Goal: Information Seeking & Learning: Learn about a topic

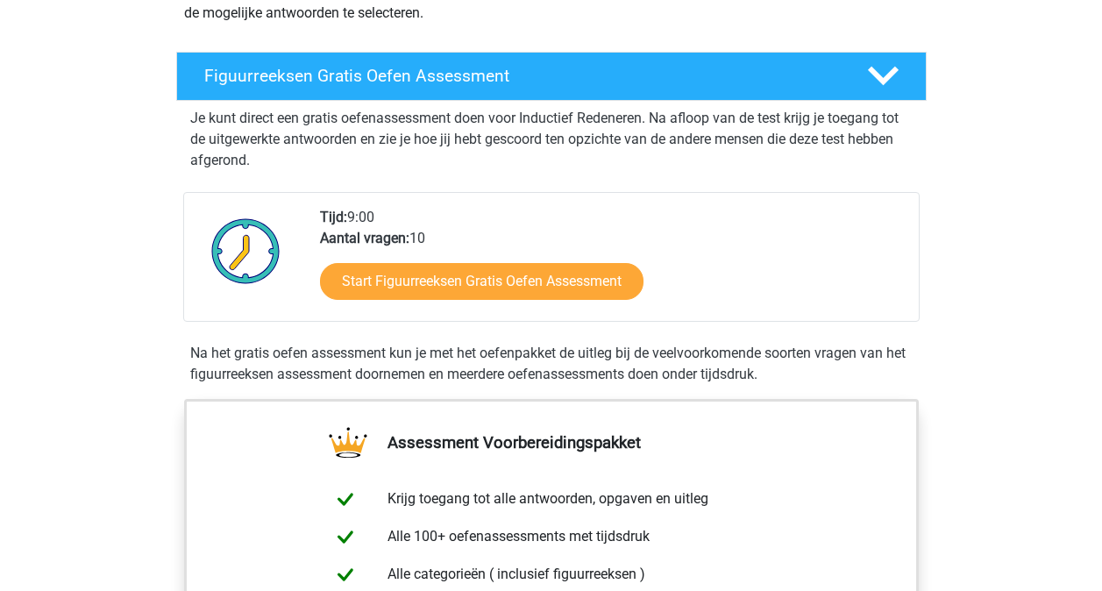
scroll to position [263, 0]
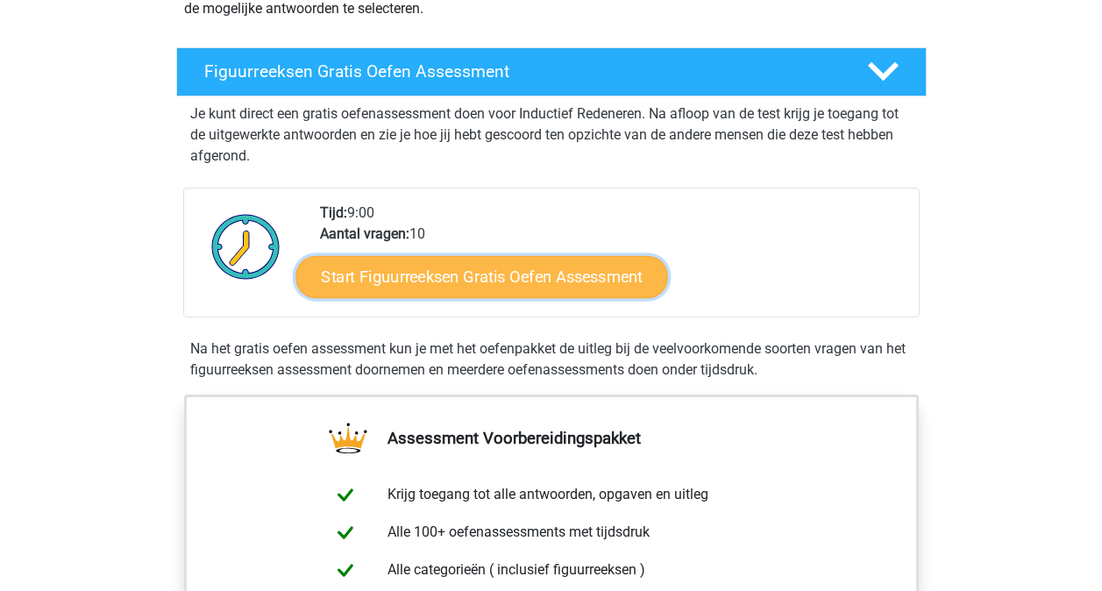
click at [560, 271] on link "Start Figuurreeksen Gratis Oefen Assessment" at bounding box center [481, 276] width 372 height 42
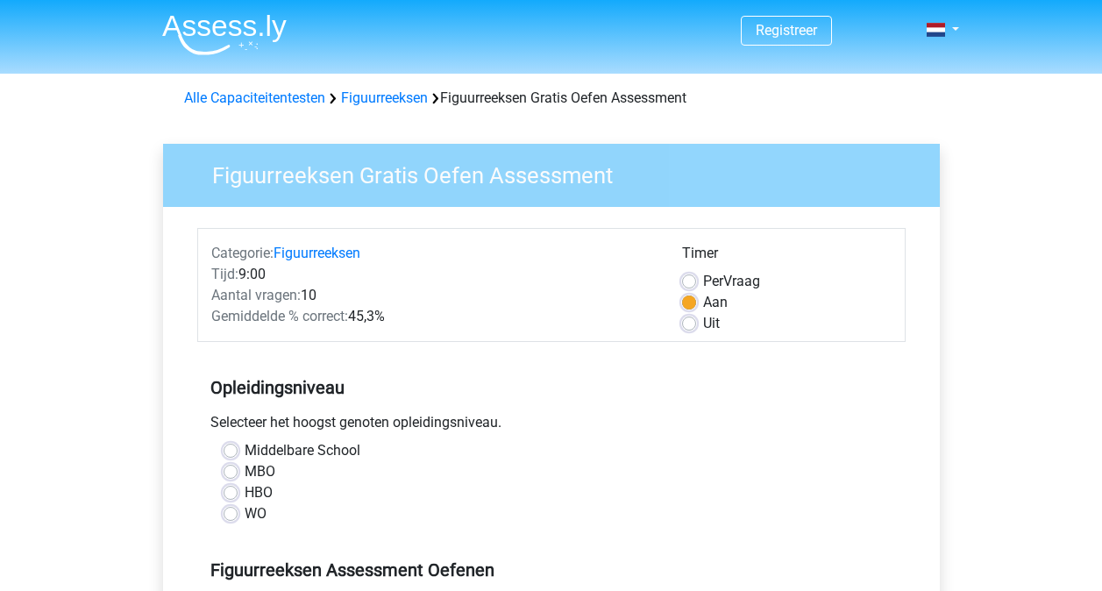
scroll to position [88, 0]
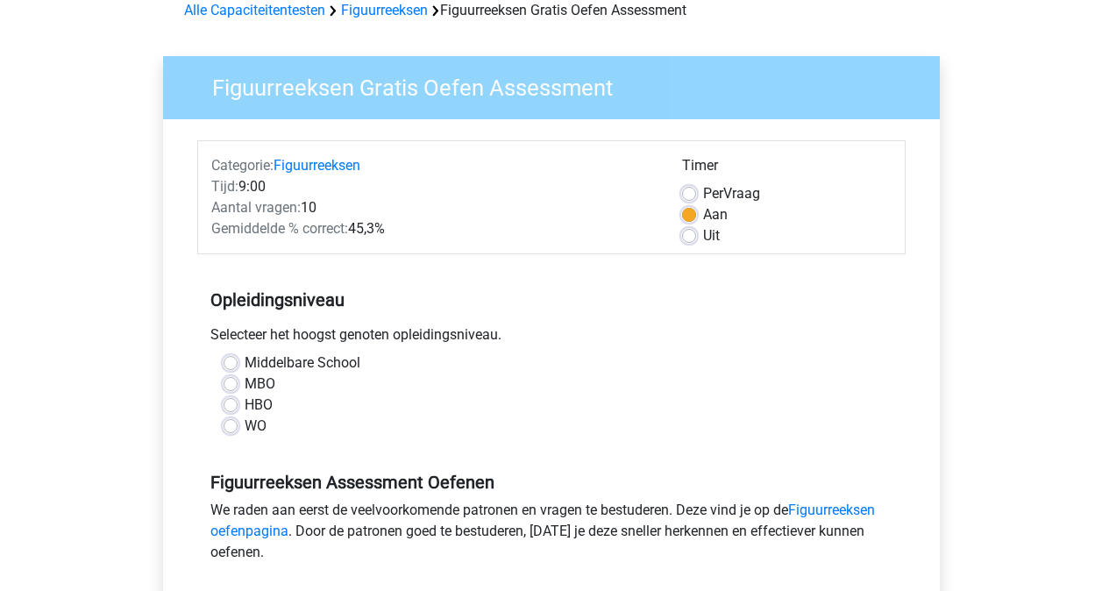
click at [245, 425] on label "WO" at bounding box center [256, 426] width 22 height 21
click at [229, 425] on input "WO" at bounding box center [231, 425] width 14 height 18
radio input "true"
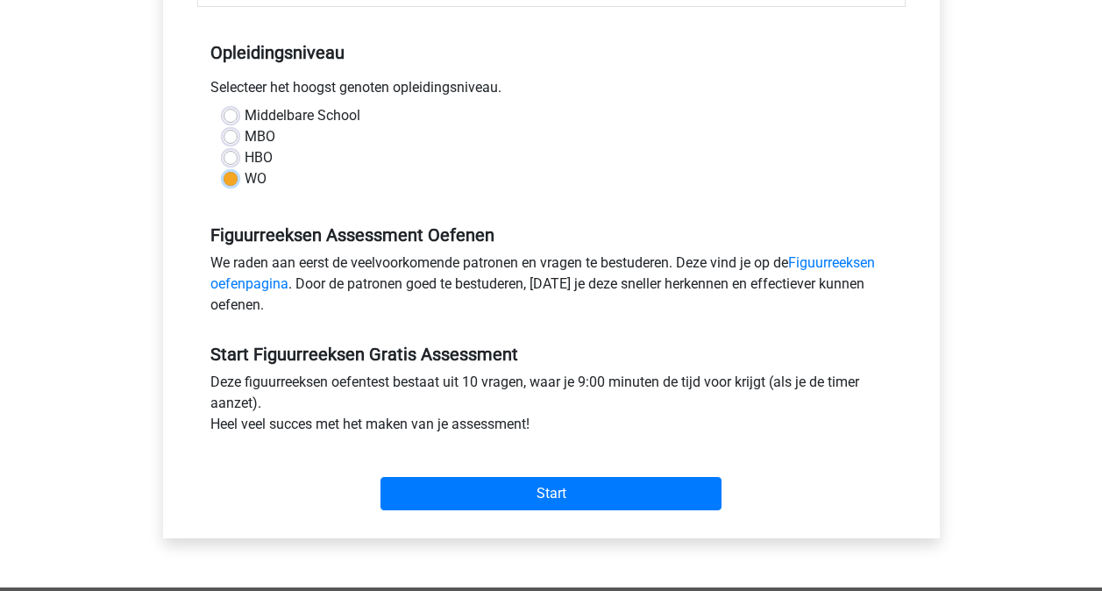
scroll to position [351, 0]
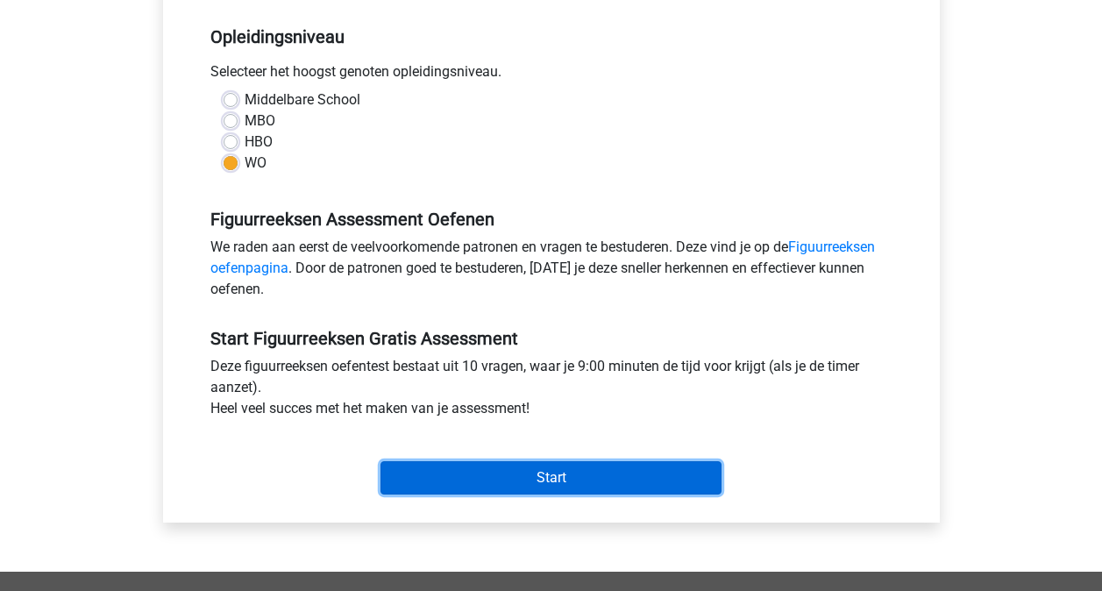
click at [554, 473] on input "Start" at bounding box center [550, 477] width 341 height 33
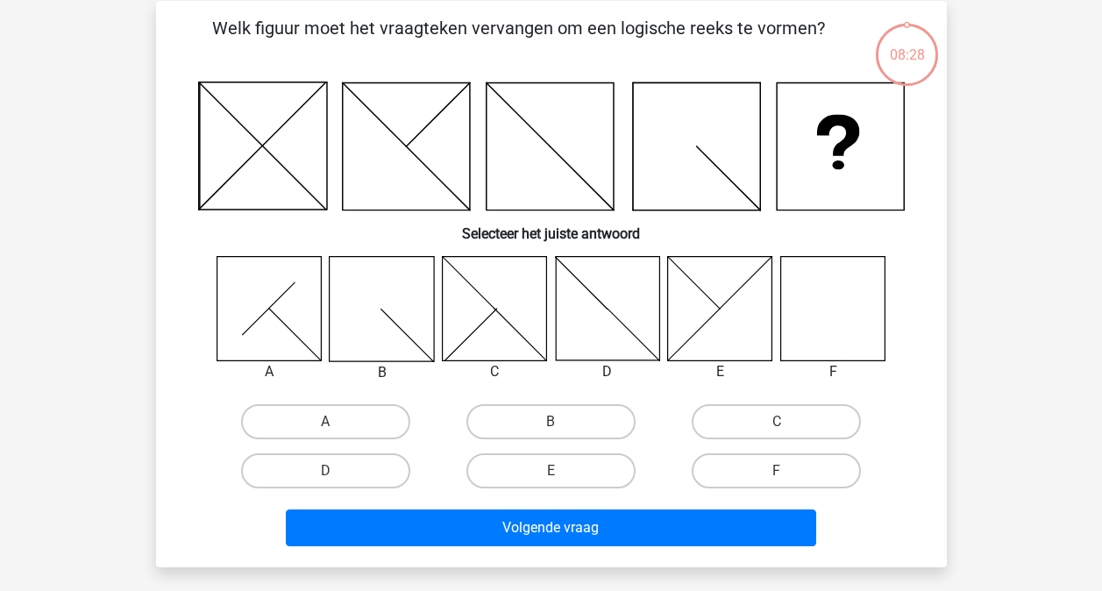
scroll to position [88, 0]
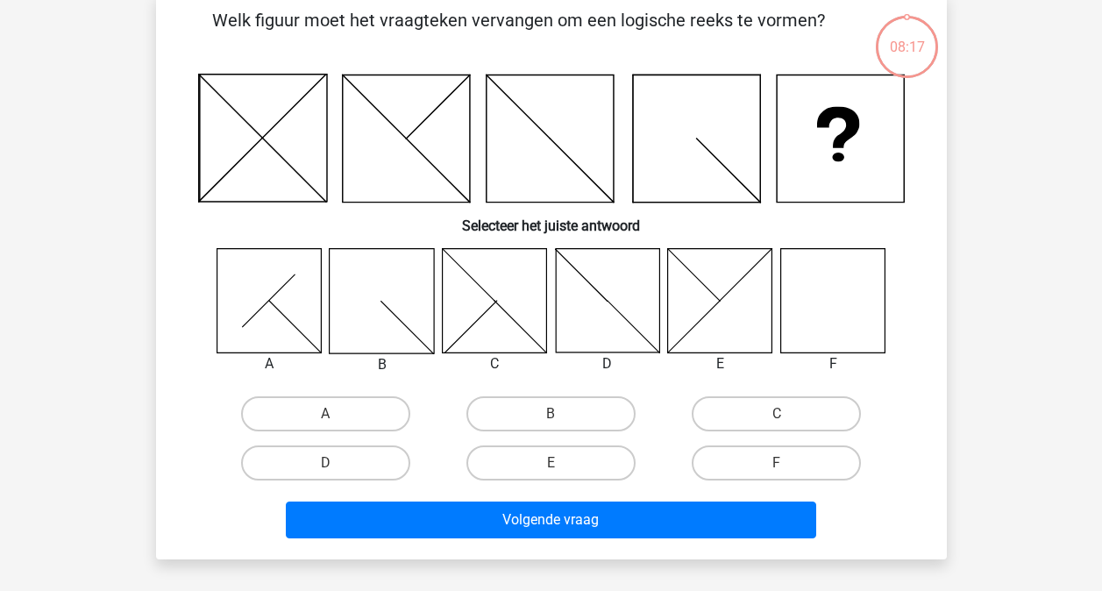
click at [844, 286] on icon at bounding box center [832, 300] width 104 height 104
click at [801, 463] on label "F" at bounding box center [776, 462] width 169 height 35
click at [788, 463] on input "F" at bounding box center [782, 468] width 11 height 11
radio input "true"
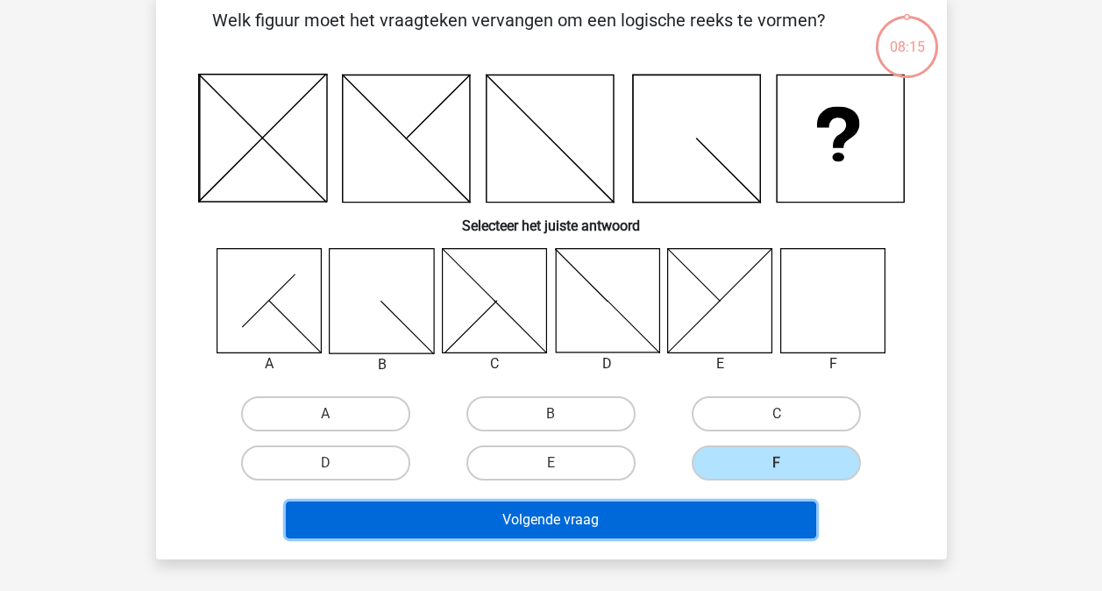
click at [719, 509] on button "Volgende vraag" at bounding box center [551, 519] width 530 height 37
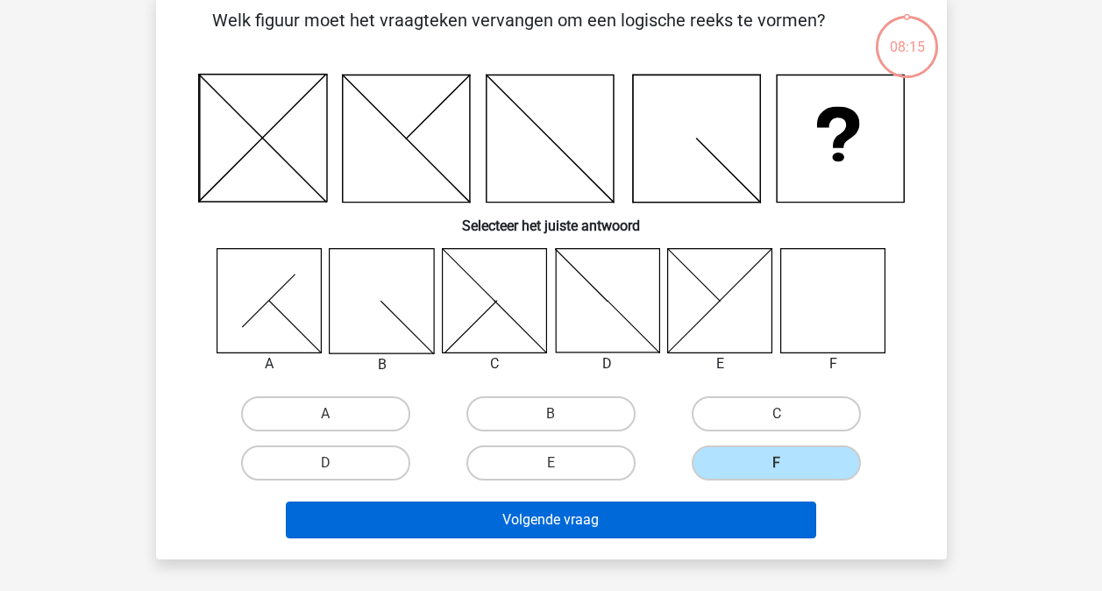
scroll to position [81, 0]
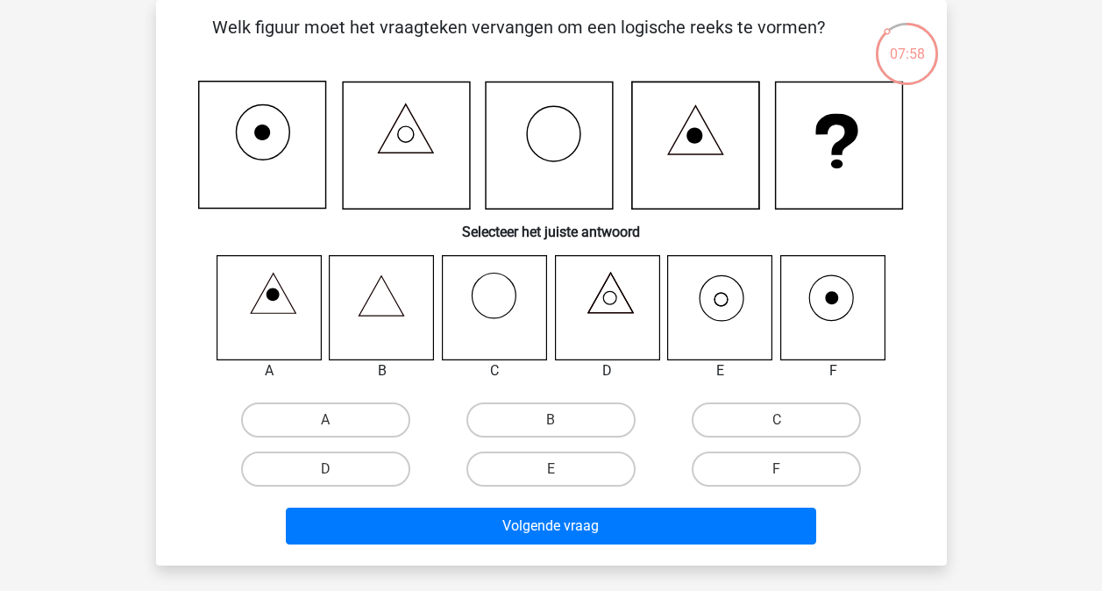
click at [721, 295] on icon at bounding box center [720, 307] width 104 height 104
click at [560, 480] on label "E" at bounding box center [550, 468] width 169 height 35
click at [560, 480] on input "E" at bounding box center [556, 474] width 11 height 11
radio input "true"
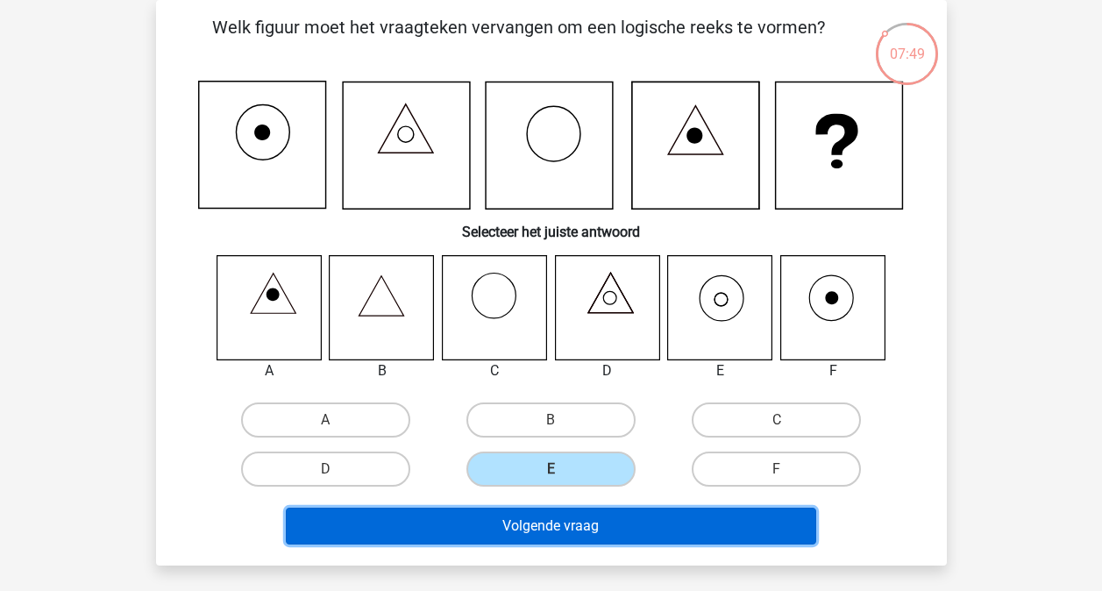
click at [573, 512] on button "Volgende vraag" at bounding box center [551, 526] width 530 height 37
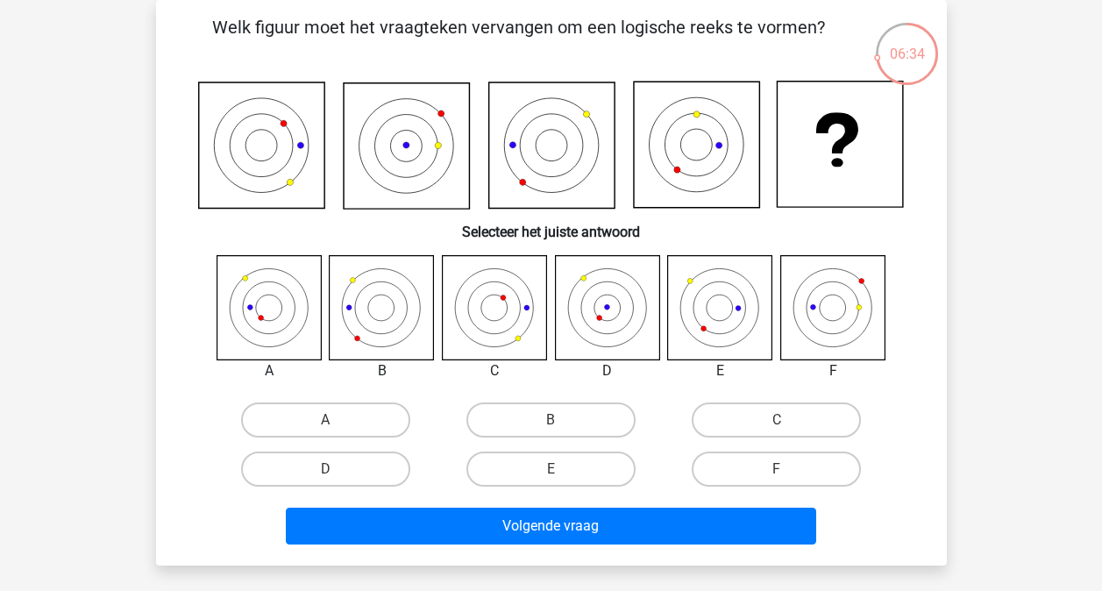
click at [270, 309] on icon at bounding box center [269, 307] width 104 height 104
click at [297, 414] on label "A" at bounding box center [325, 419] width 169 height 35
click at [325, 420] on input "A" at bounding box center [330, 425] width 11 height 11
radio input "true"
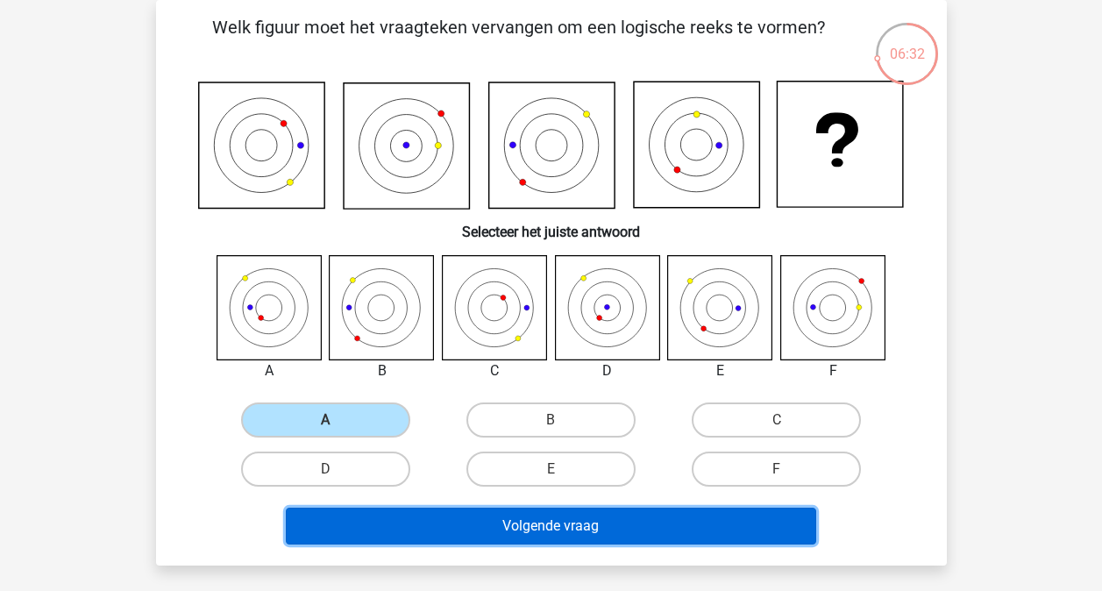
click at [620, 530] on button "Volgende vraag" at bounding box center [551, 526] width 530 height 37
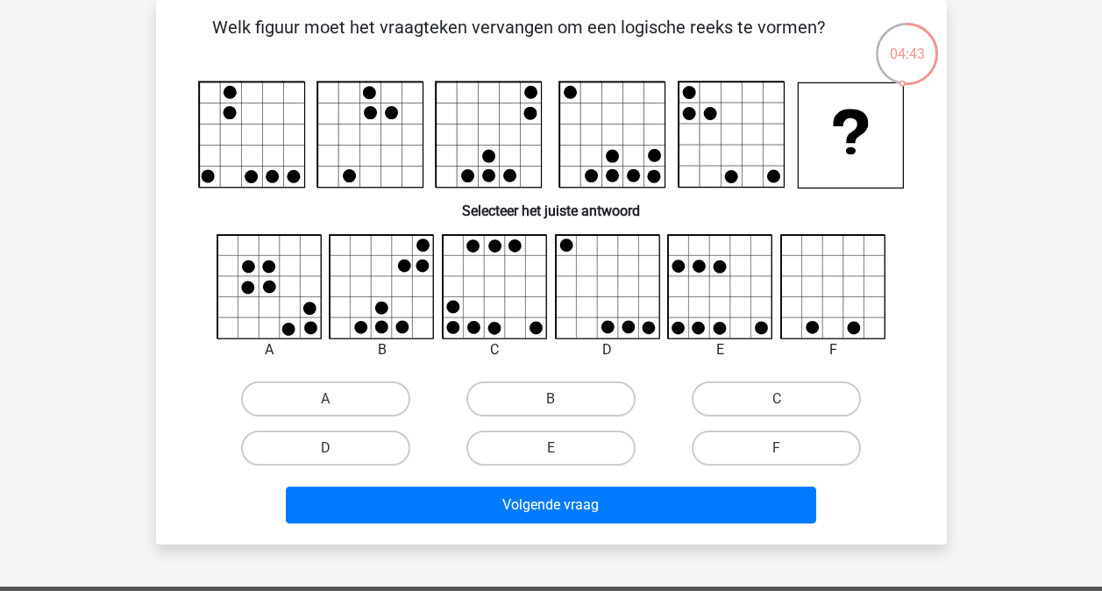
click at [397, 298] on icon at bounding box center [383, 287] width 104 height 104
click at [563, 397] on label "B" at bounding box center [550, 398] width 169 height 35
click at [562, 399] on input "B" at bounding box center [556, 404] width 11 height 11
radio input "true"
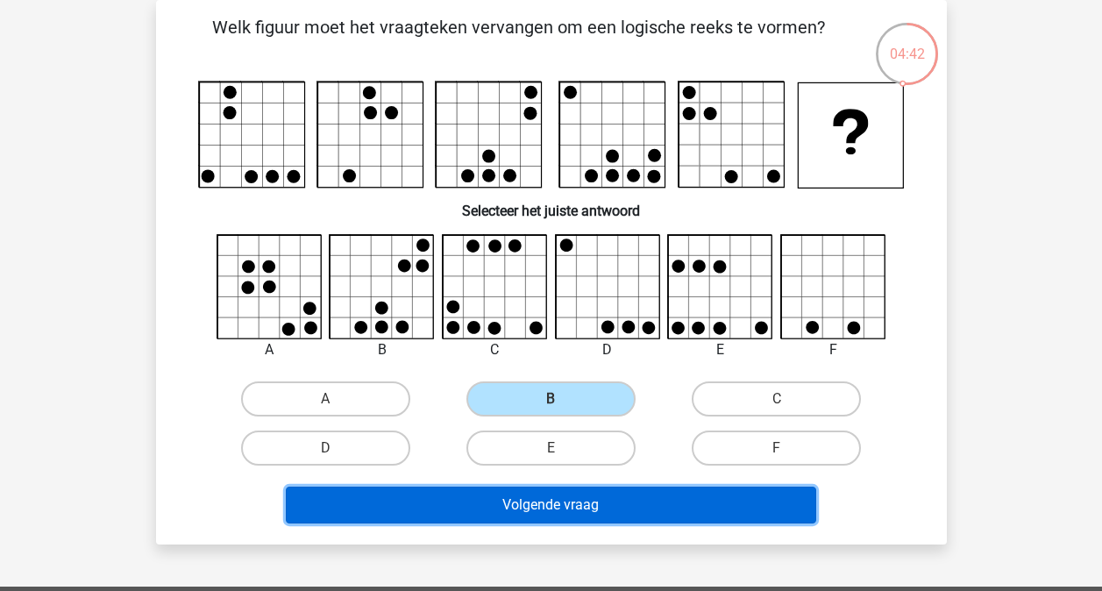
click at [571, 496] on button "Volgende vraag" at bounding box center [551, 505] width 530 height 37
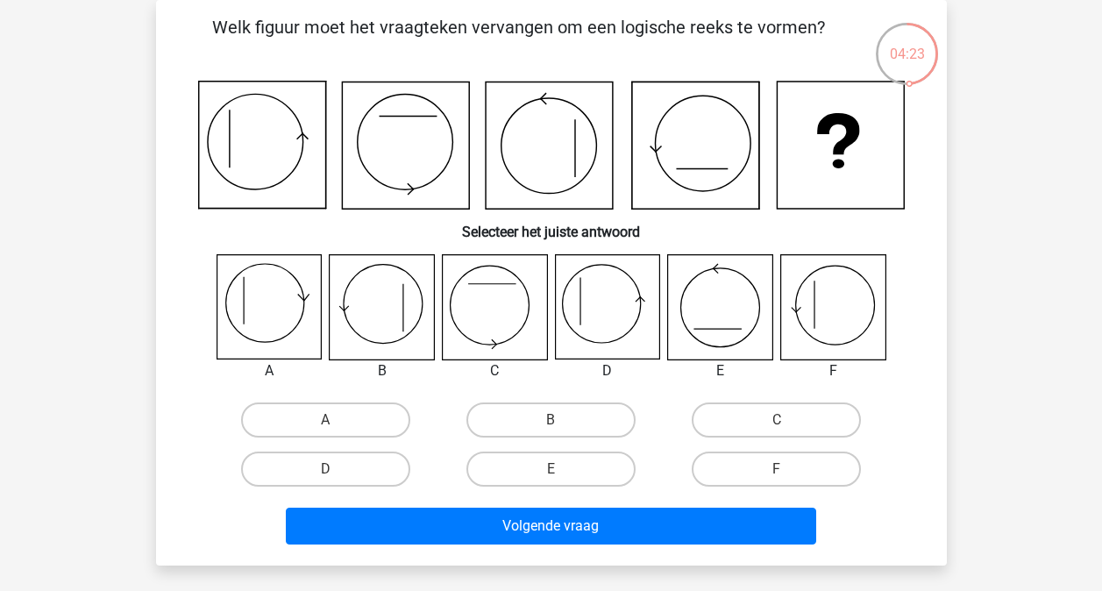
click at [271, 305] on icon at bounding box center [269, 307] width 104 height 104
click at [361, 471] on label "D" at bounding box center [325, 468] width 169 height 35
click at [337, 471] on input "D" at bounding box center [330, 474] width 11 height 11
radio input "true"
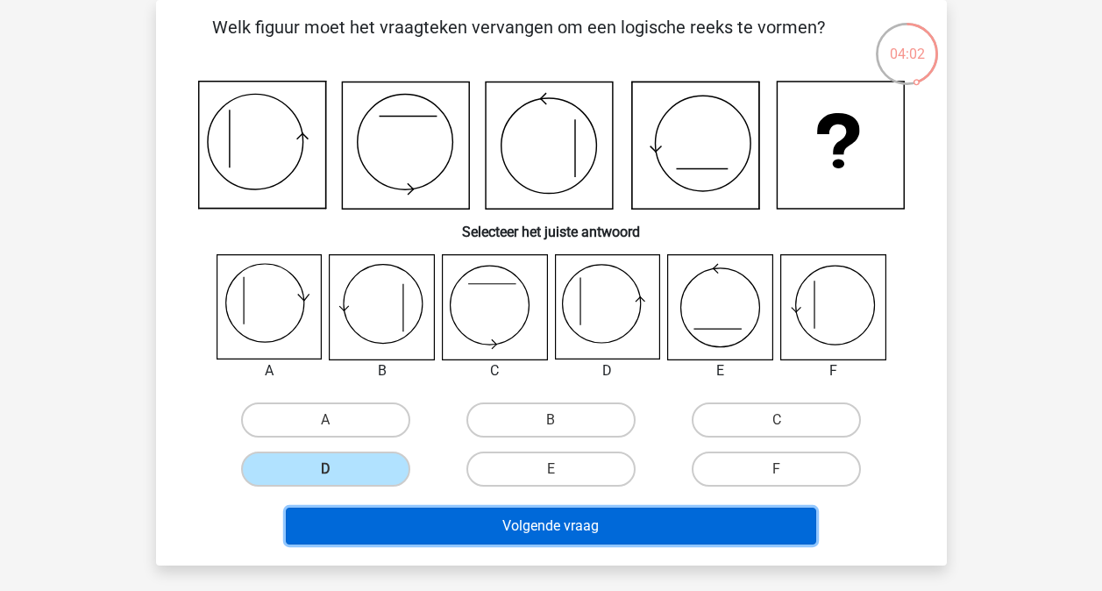
click at [533, 528] on button "Volgende vraag" at bounding box center [551, 526] width 530 height 37
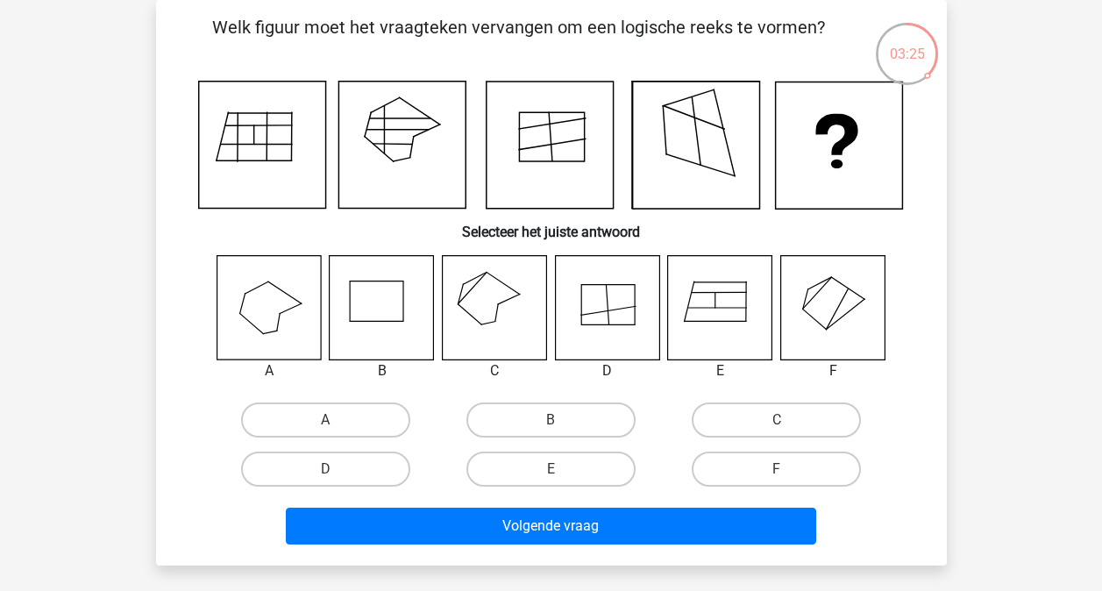
click at [713, 302] on icon at bounding box center [720, 307] width 104 height 104
click at [485, 296] on icon at bounding box center [494, 307] width 104 height 104
click at [748, 416] on label "C" at bounding box center [776, 419] width 169 height 35
click at [777, 420] on input "C" at bounding box center [782, 425] width 11 height 11
radio input "true"
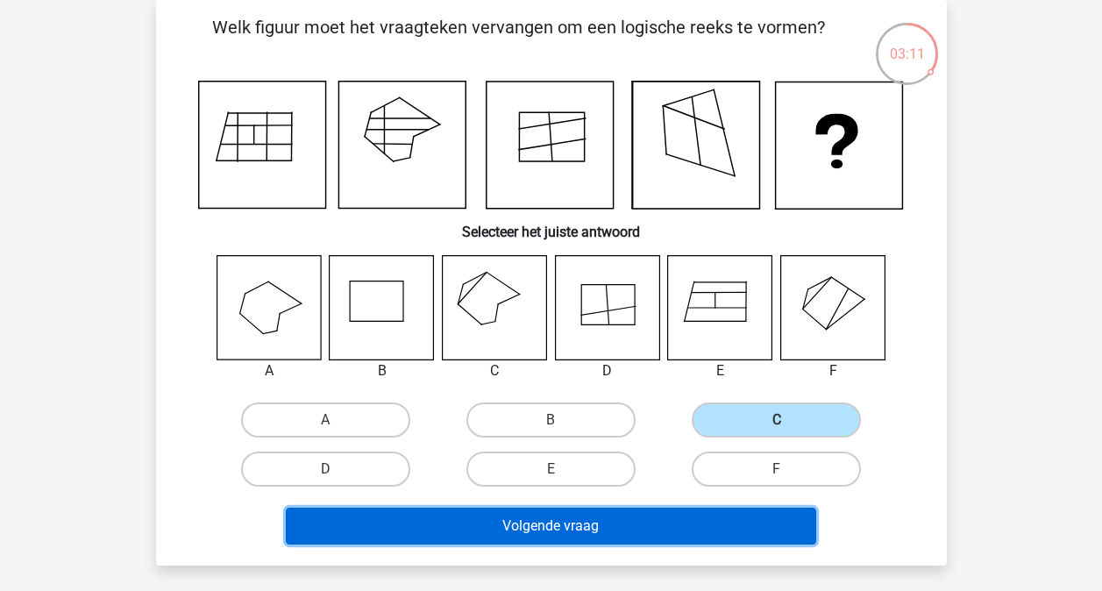
click at [679, 530] on button "Volgende vraag" at bounding box center [551, 526] width 530 height 37
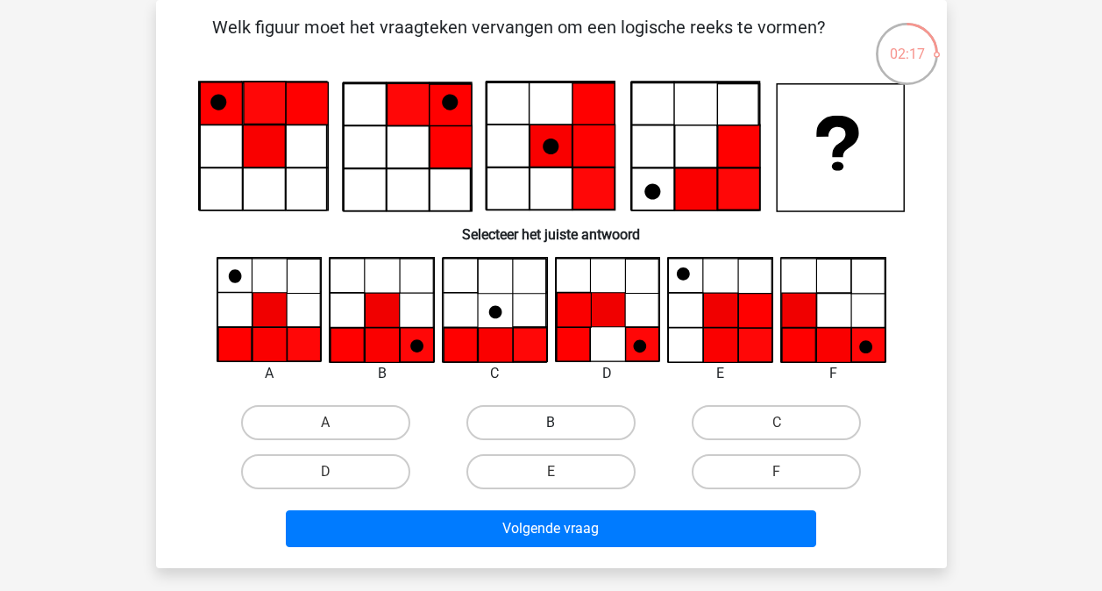
click at [534, 419] on label "B" at bounding box center [550, 422] width 169 height 35
click at [551, 423] on input "B" at bounding box center [556, 428] width 11 height 11
radio input "true"
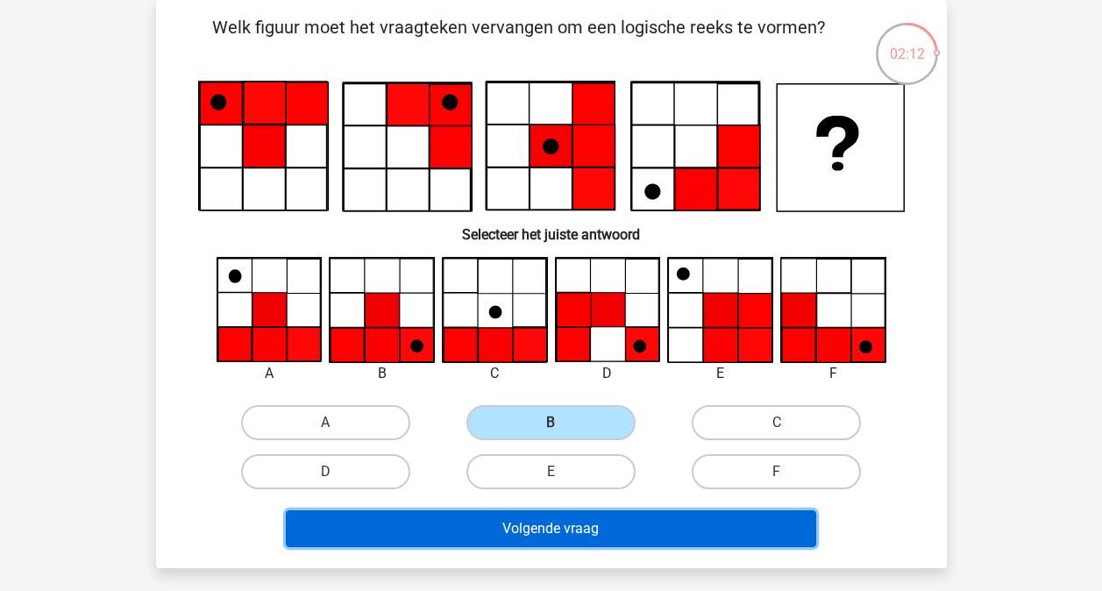
click at [607, 545] on button "Volgende vraag" at bounding box center [551, 528] width 530 height 37
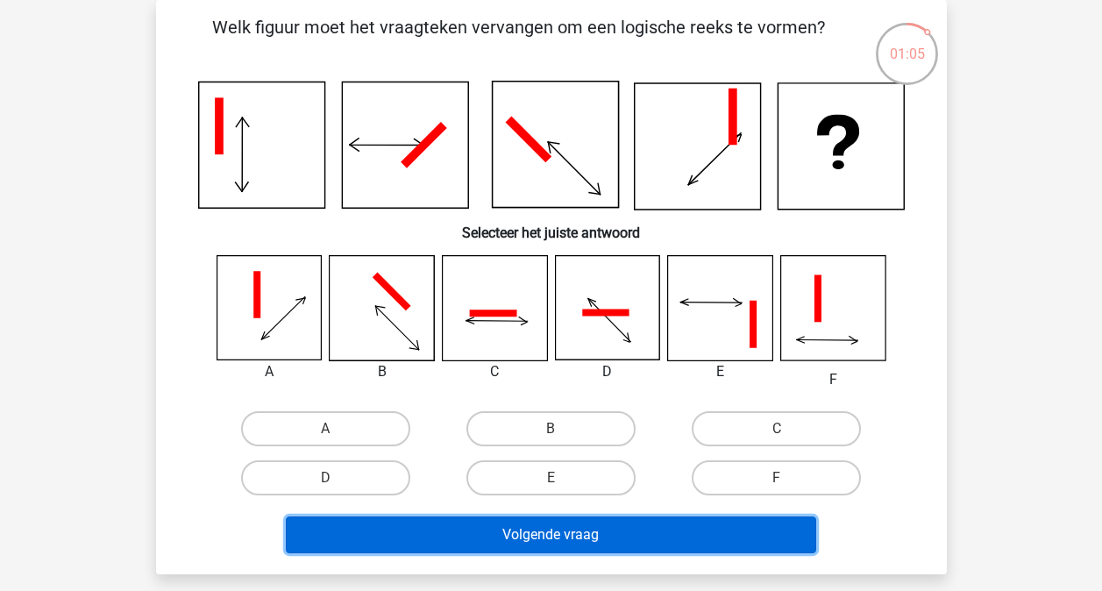
click at [609, 535] on button "Volgende vraag" at bounding box center [551, 534] width 530 height 37
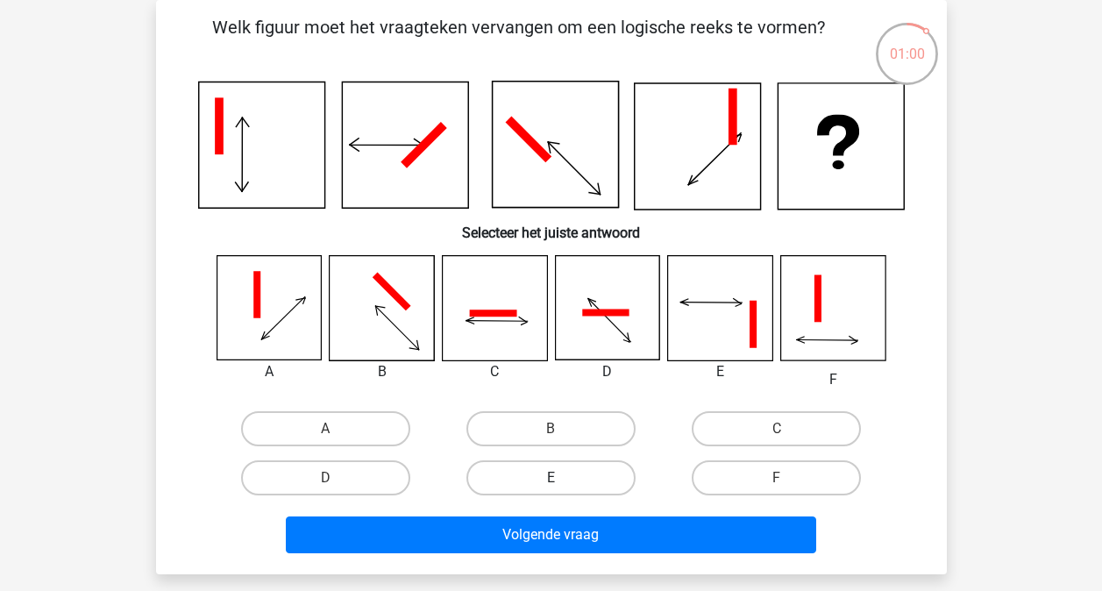
click at [562, 485] on label "E" at bounding box center [550, 477] width 169 height 35
click at [562, 485] on input "E" at bounding box center [556, 483] width 11 height 11
radio input "true"
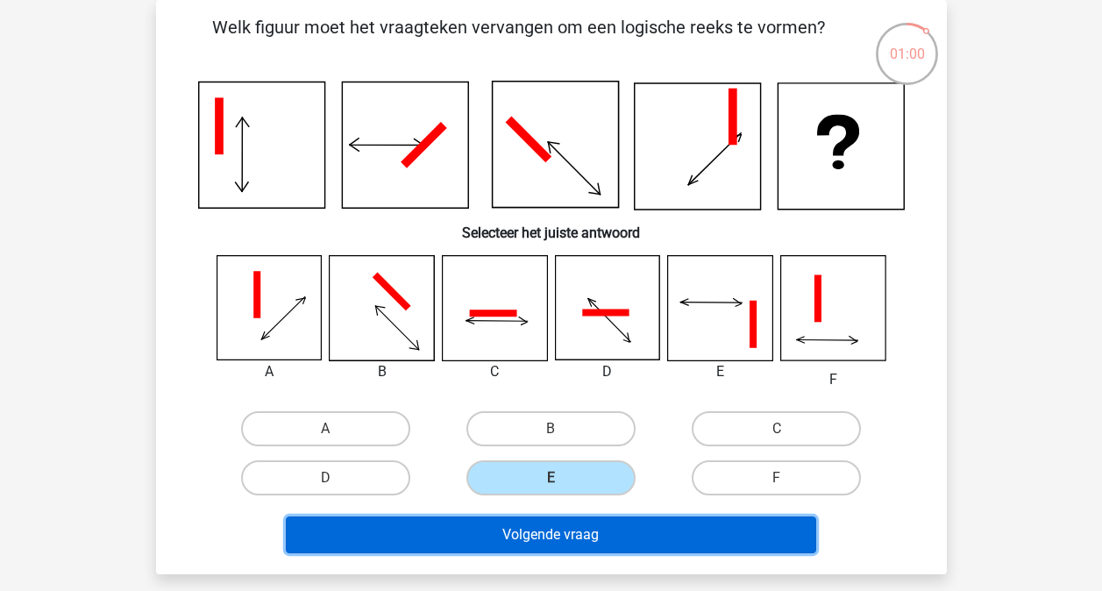
click at [595, 548] on button "Volgende vraag" at bounding box center [551, 534] width 530 height 37
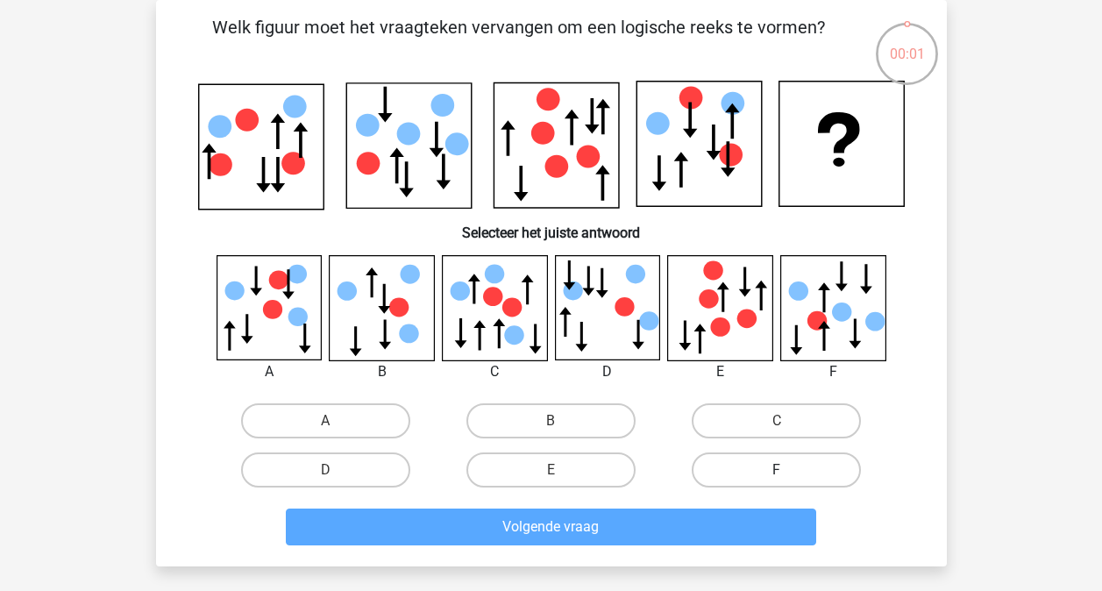
click at [796, 463] on label "F" at bounding box center [776, 469] width 169 height 35
click at [788, 470] on input "F" at bounding box center [782, 475] width 11 height 11
radio input "true"
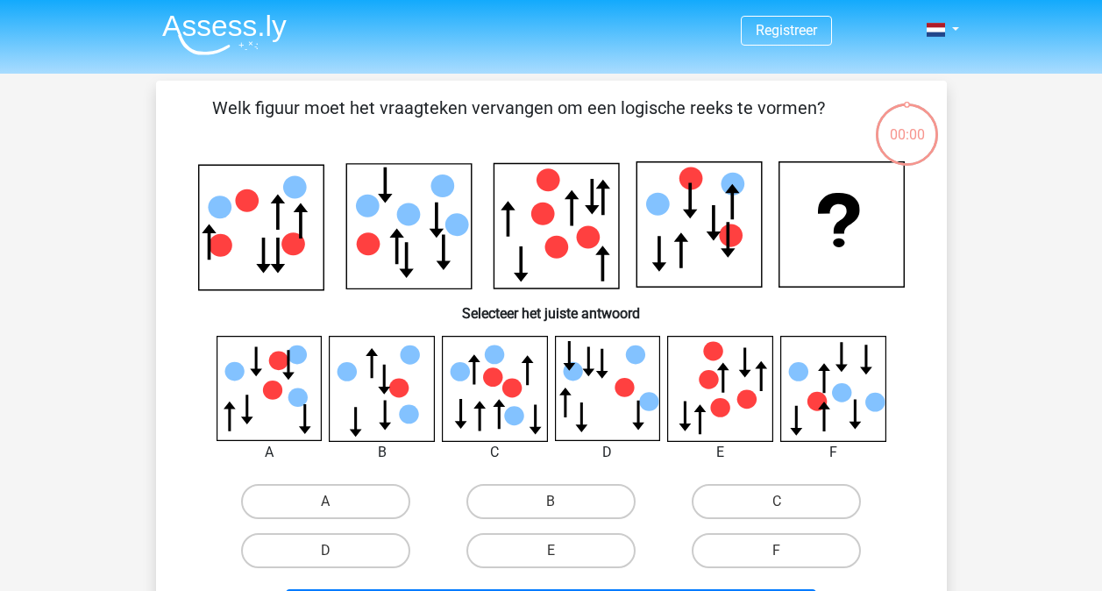
scroll to position [81, 0]
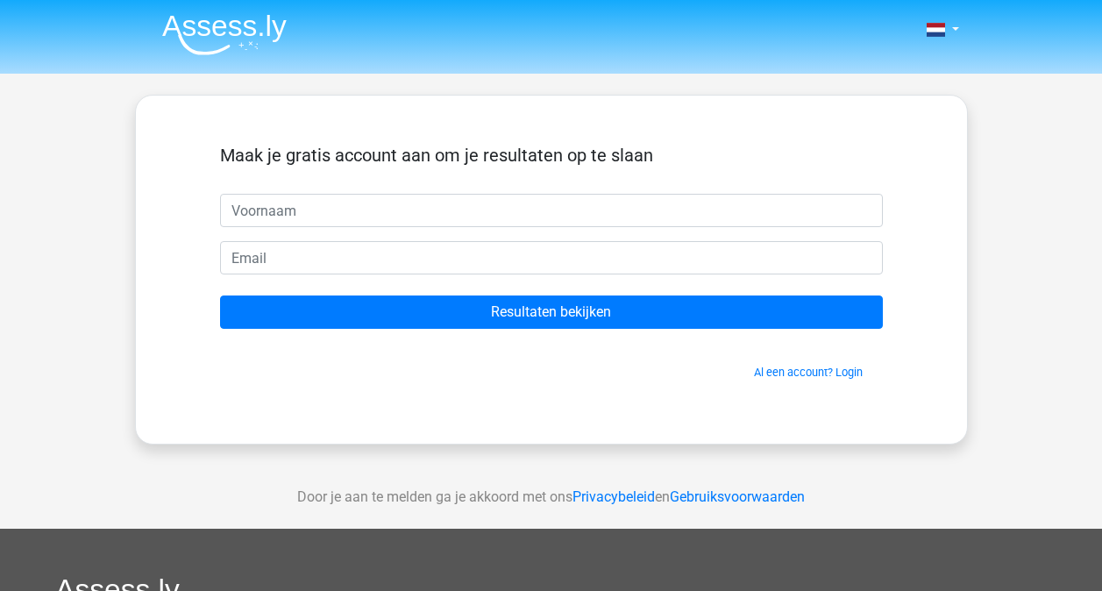
click at [793, 468] on div "Door je aan te melden ga je akkoord met ons Privacybeleid en Gebruiksvoorwaarden" at bounding box center [551, 497] width 1102 height 63
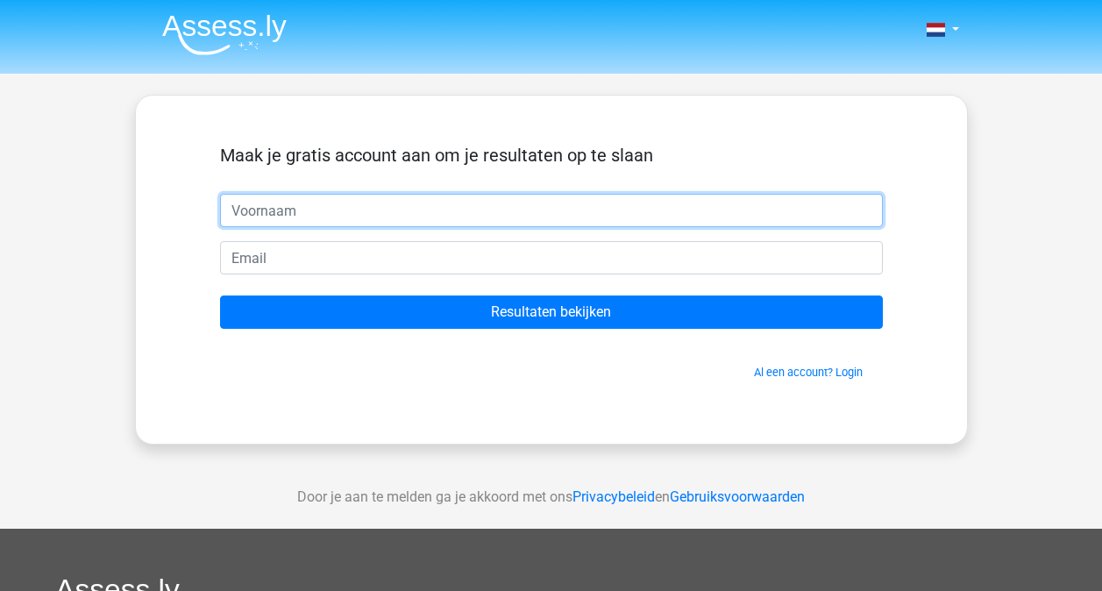
click at [501, 197] on input "text" at bounding box center [551, 210] width 663 height 33
type input "[PERSON_NAME]"
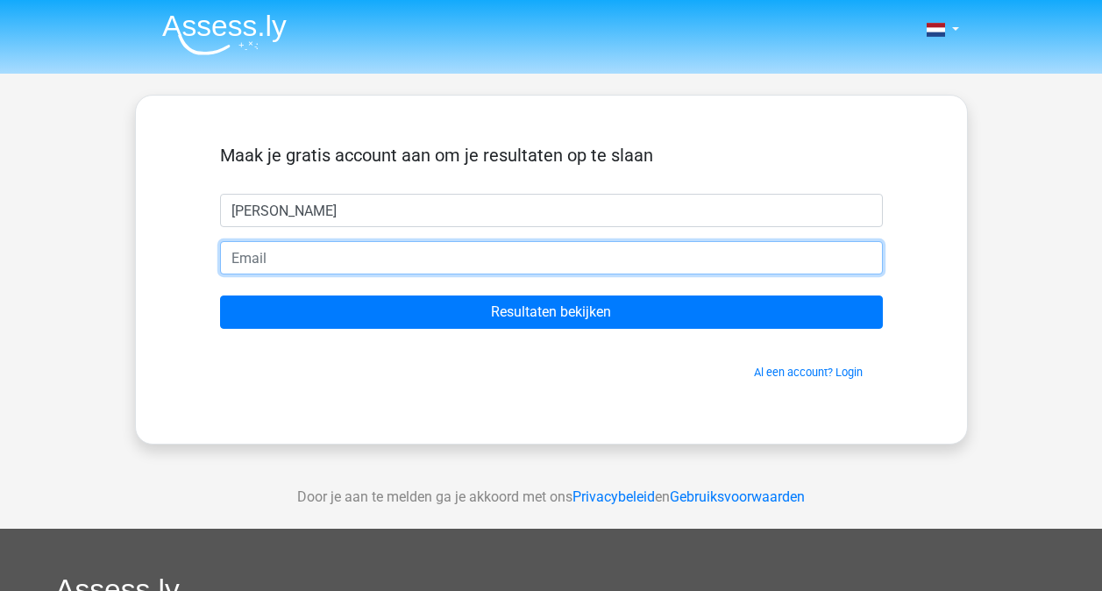
click at [404, 260] on input "email" at bounding box center [551, 257] width 663 height 33
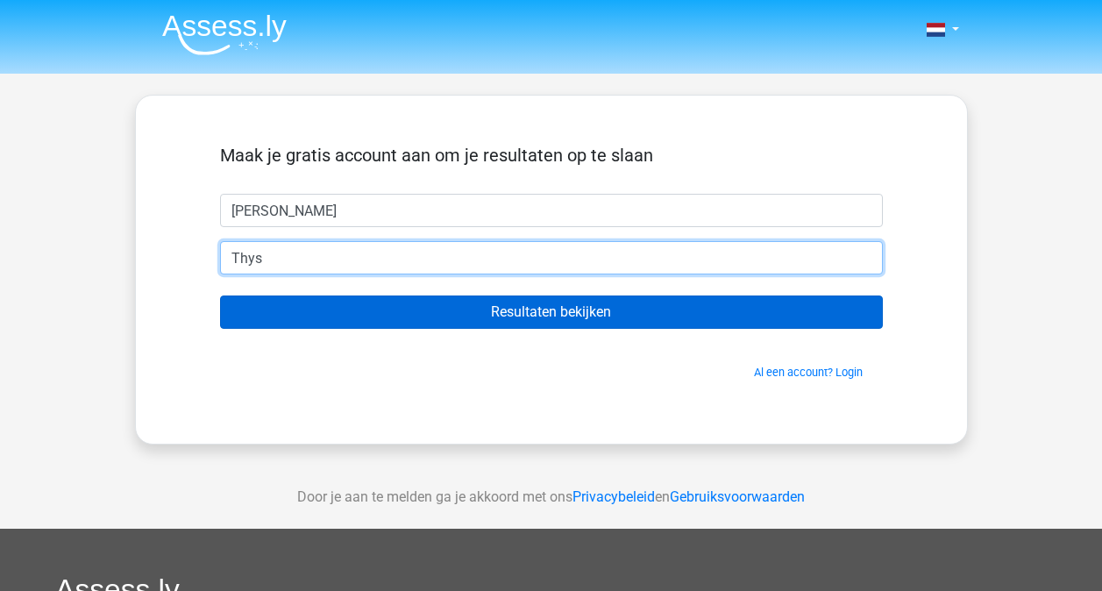
type input "Thys"
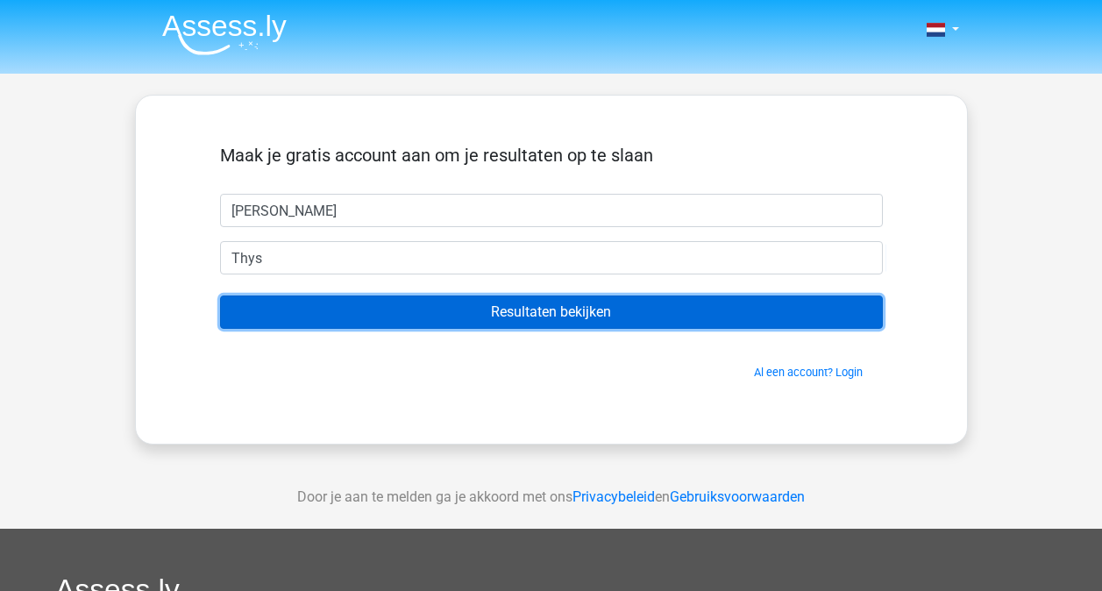
click at [537, 299] on input "Resultaten bekijken" at bounding box center [551, 311] width 663 height 33
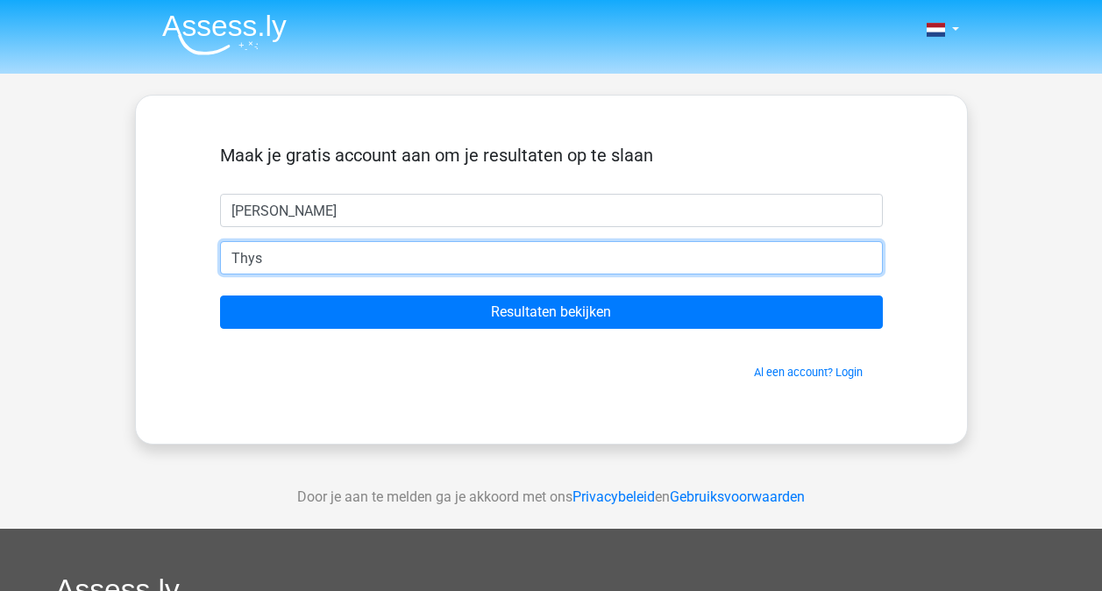
drag, startPoint x: 359, startPoint y: 274, endPoint x: 351, endPoint y: 260, distance: 16.1
click at [357, 273] on form "Maak je gratis account aan om je resultaten op te slaan Emilie Thys Resultaten …" at bounding box center [551, 263] width 663 height 236
drag, startPoint x: 350, startPoint y: 260, endPoint x: 178, endPoint y: 254, distance: 171.9
click at [178, 248] on div "Maak je gratis account aan om je resultaten op te slaan Emilie Thys Resultaten …" at bounding box center [551, 270] width 747 height 264
type input "emilie_thys@hotmail.com"
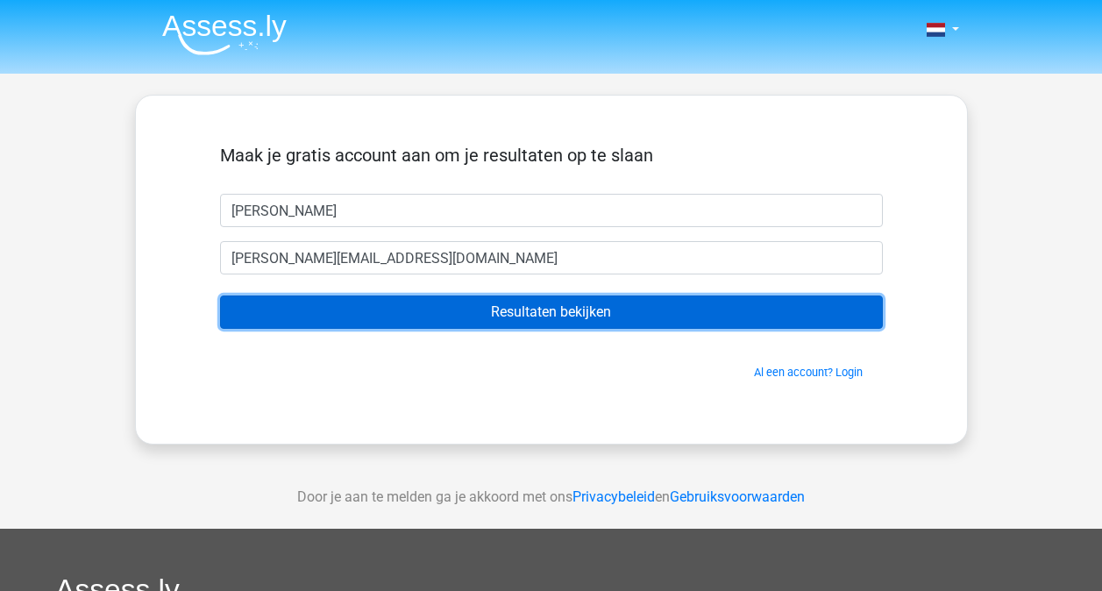
click at [615, 324] on input "Resultaten bekijken" at bounding box center [551, 311] width 663 height 33
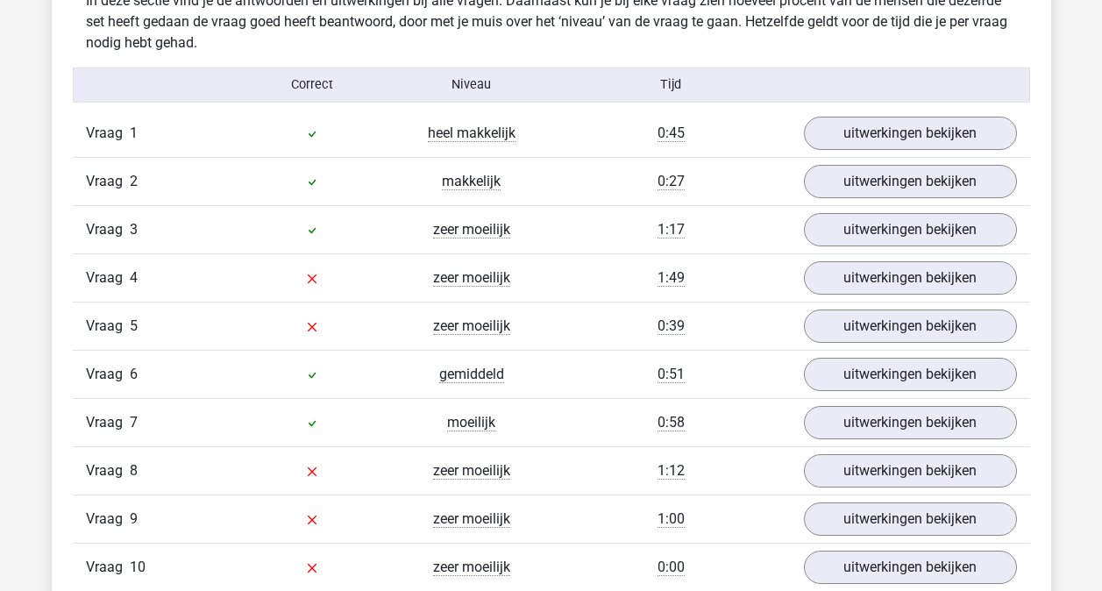
scroll to position [1490, 0]
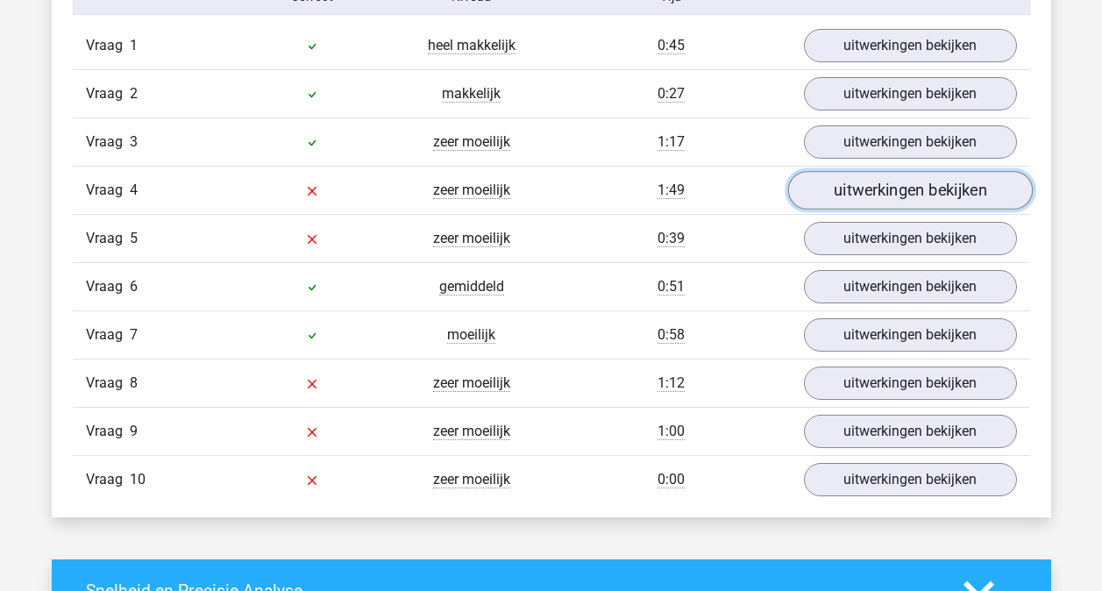
click at [930, 186] on link "uitwerkingen bekijken" at bounding box center [909, 190] width 245 height 39
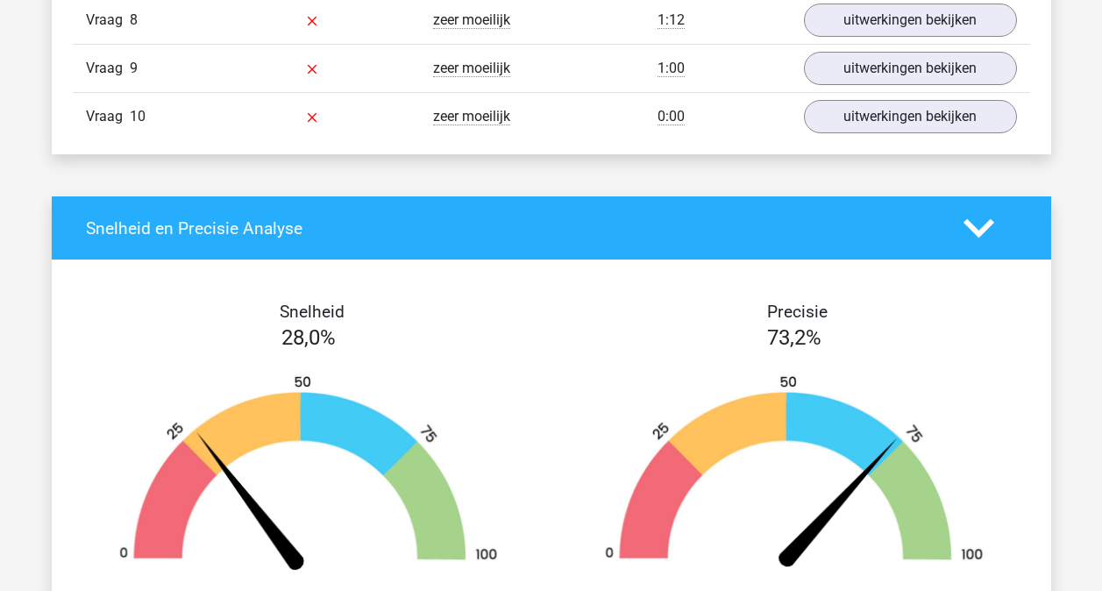
scroll to position [2542, 0]
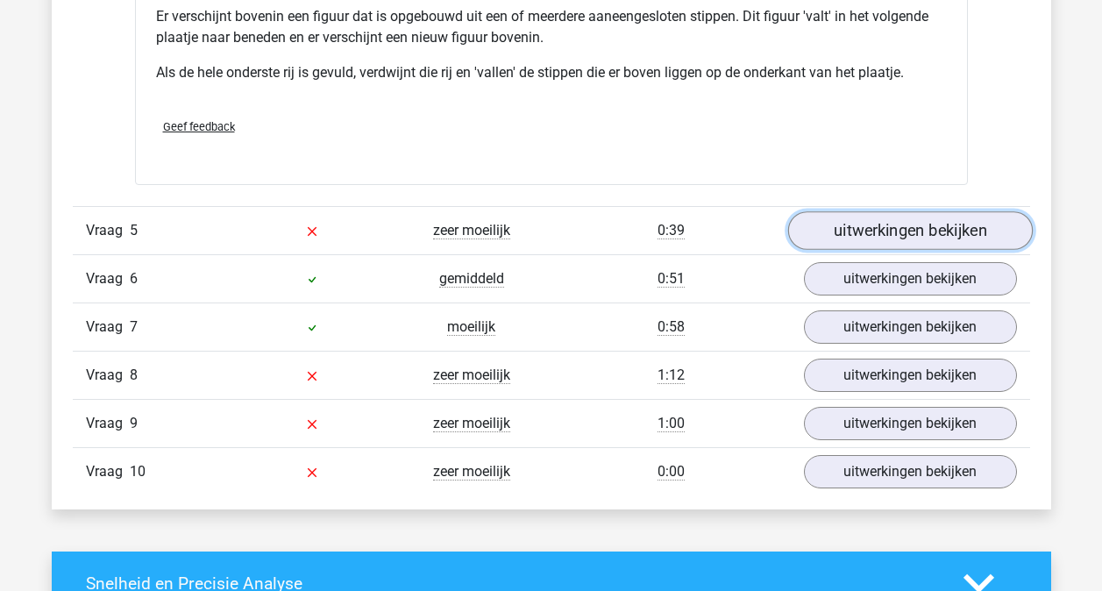
click at [871, 224] on link "uitwerkingen bekijken" at bounding box center [909, 230] width 245 height 39
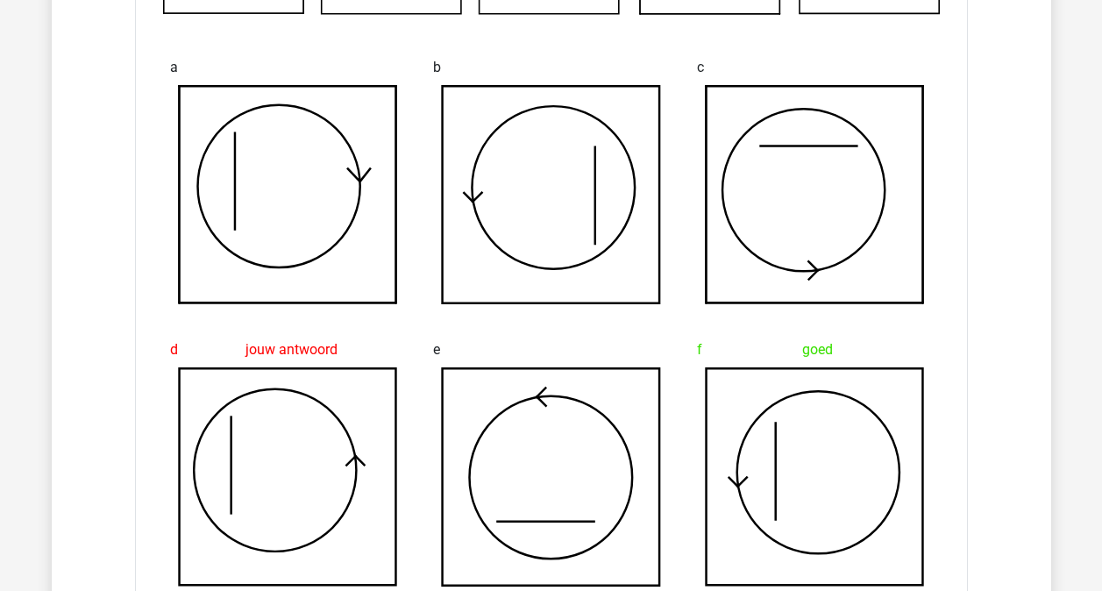
scroll to position [3068, 0]
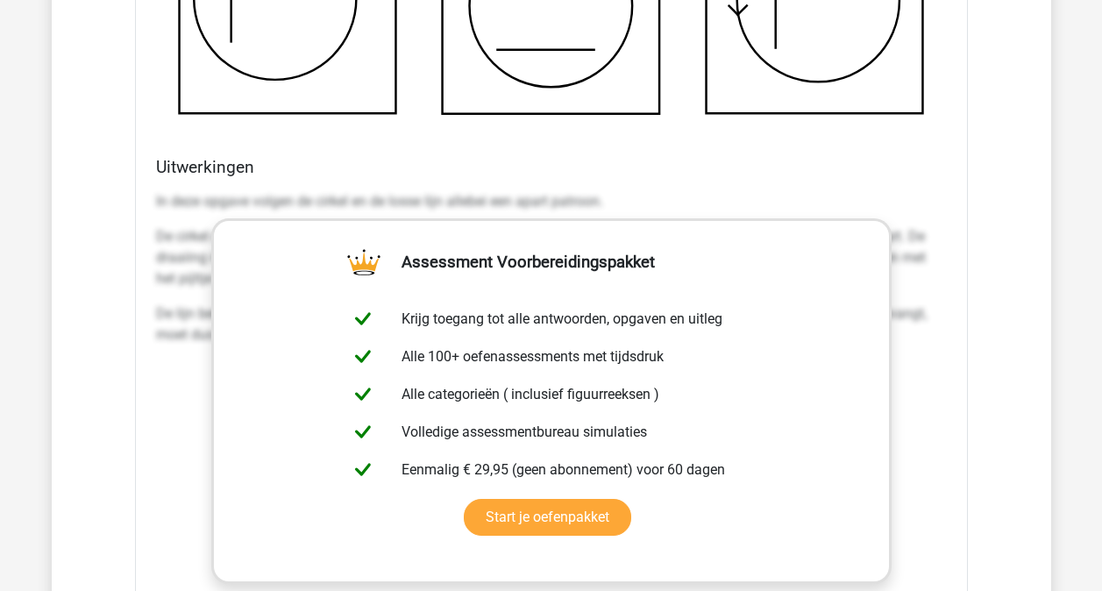
scroll to position [3594, 0]
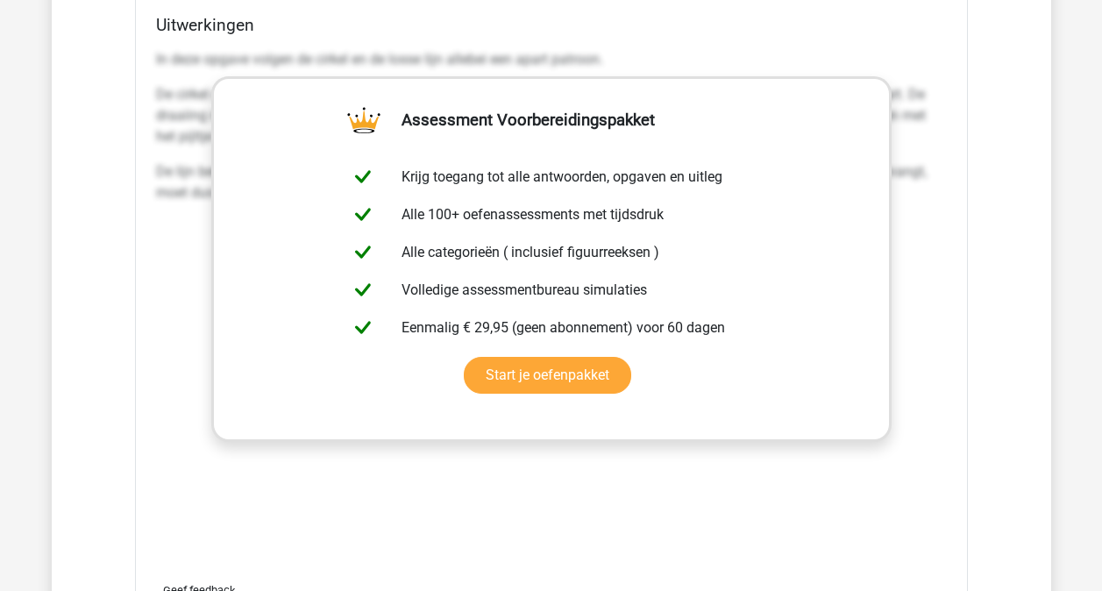
click at [893, 355] on div "In deze opgave volgen de cirkel en de losse lijn allebei een apart patroon. De …" at bounding box center [551, 305] width 791 height 526
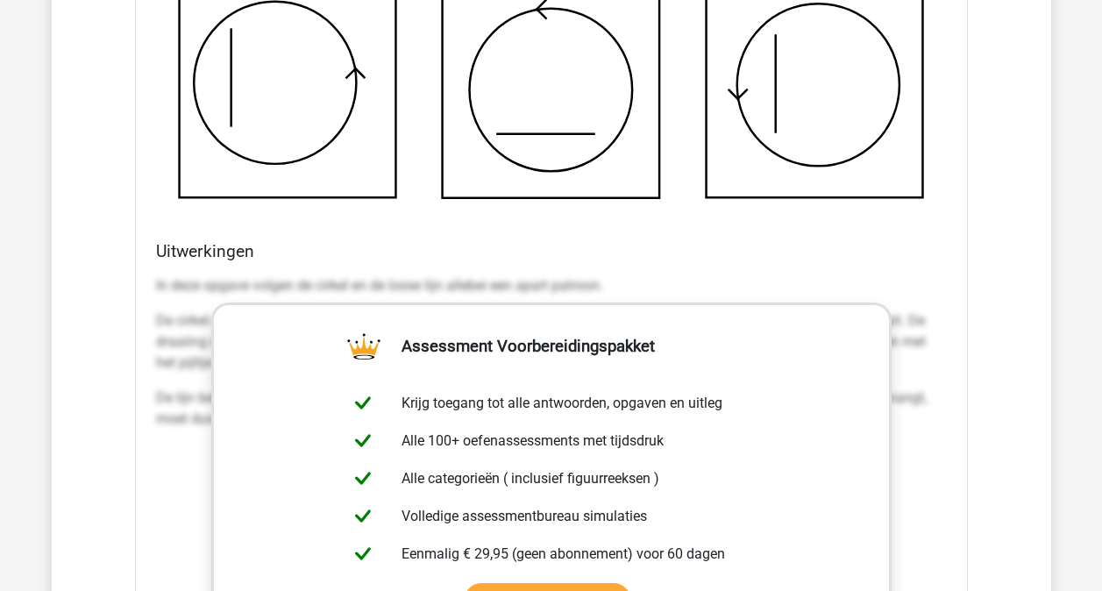
scroll to position [3331, 0]
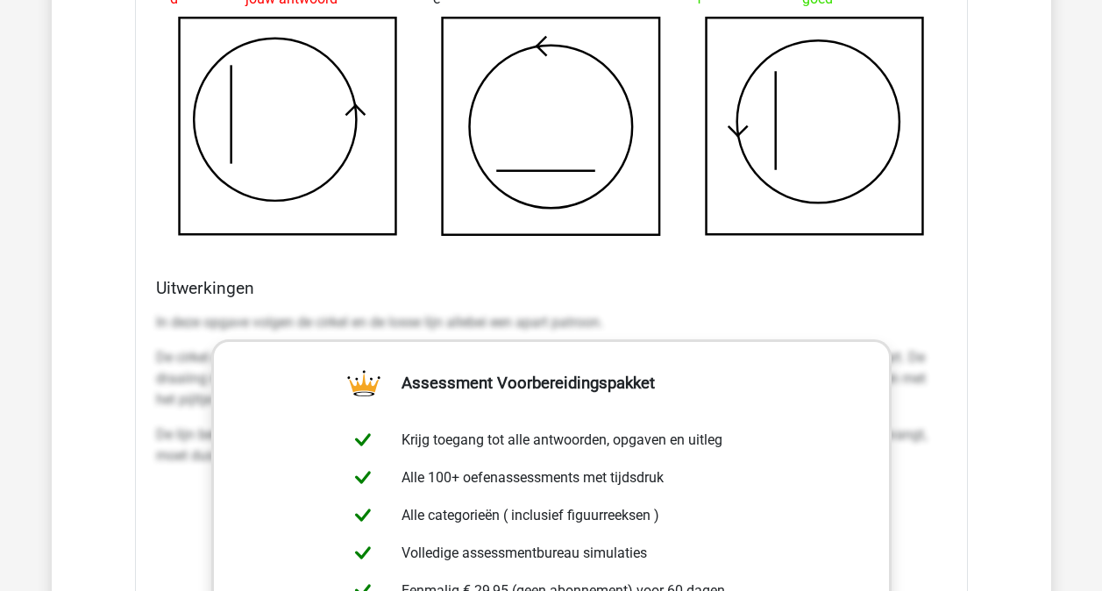
click at [826, 309] on div "In deze opgave volgen de cirkel en de losse lijn allebei een apart patroon. De …" at bounding box center [551, 396] width 791 height 182
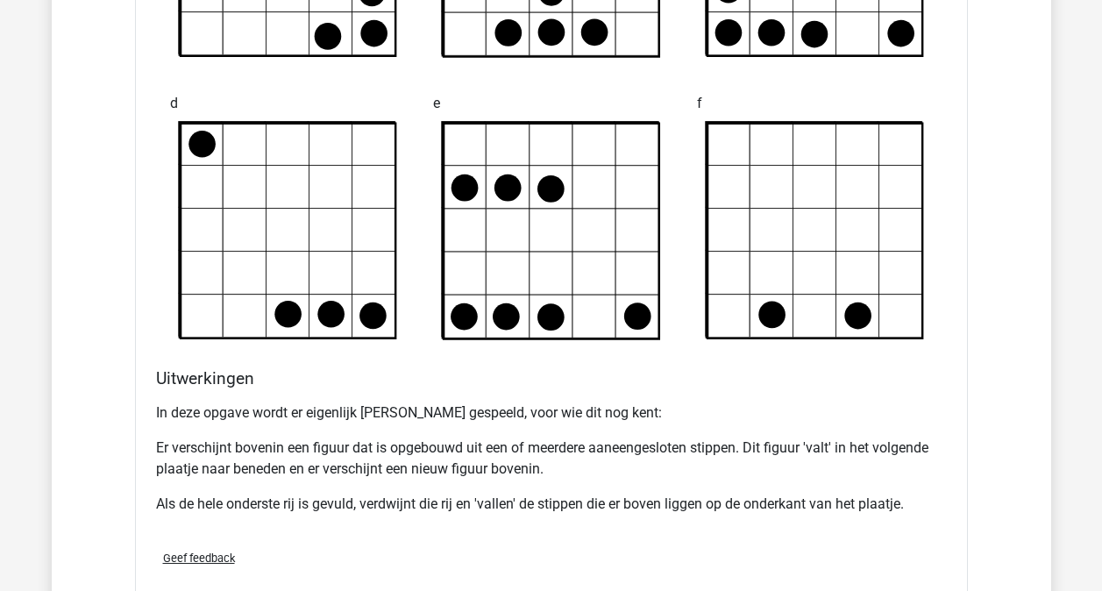
scroll to position [1929, 0]
